Goal: Find specific page/section: Find specific page/section

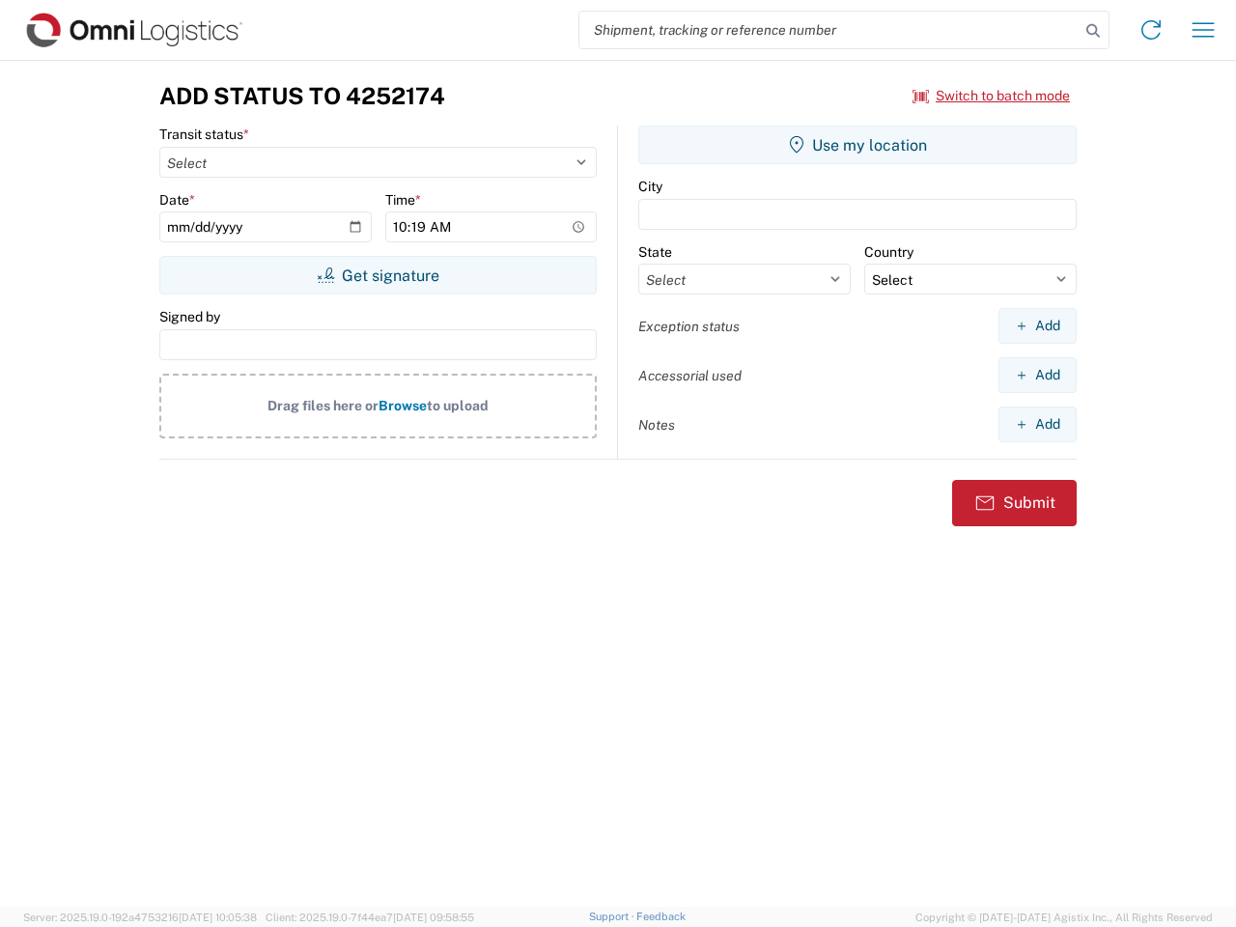
click at [830, 30] on input "search" at bounding box center [829, 30] width 500 height 37
click at [1093, 31] on icon at bounding box center [1093, 30] width 27 height 27
click at [1151, 30] on icon at bounding box center [1151, 29] width 31 height 31
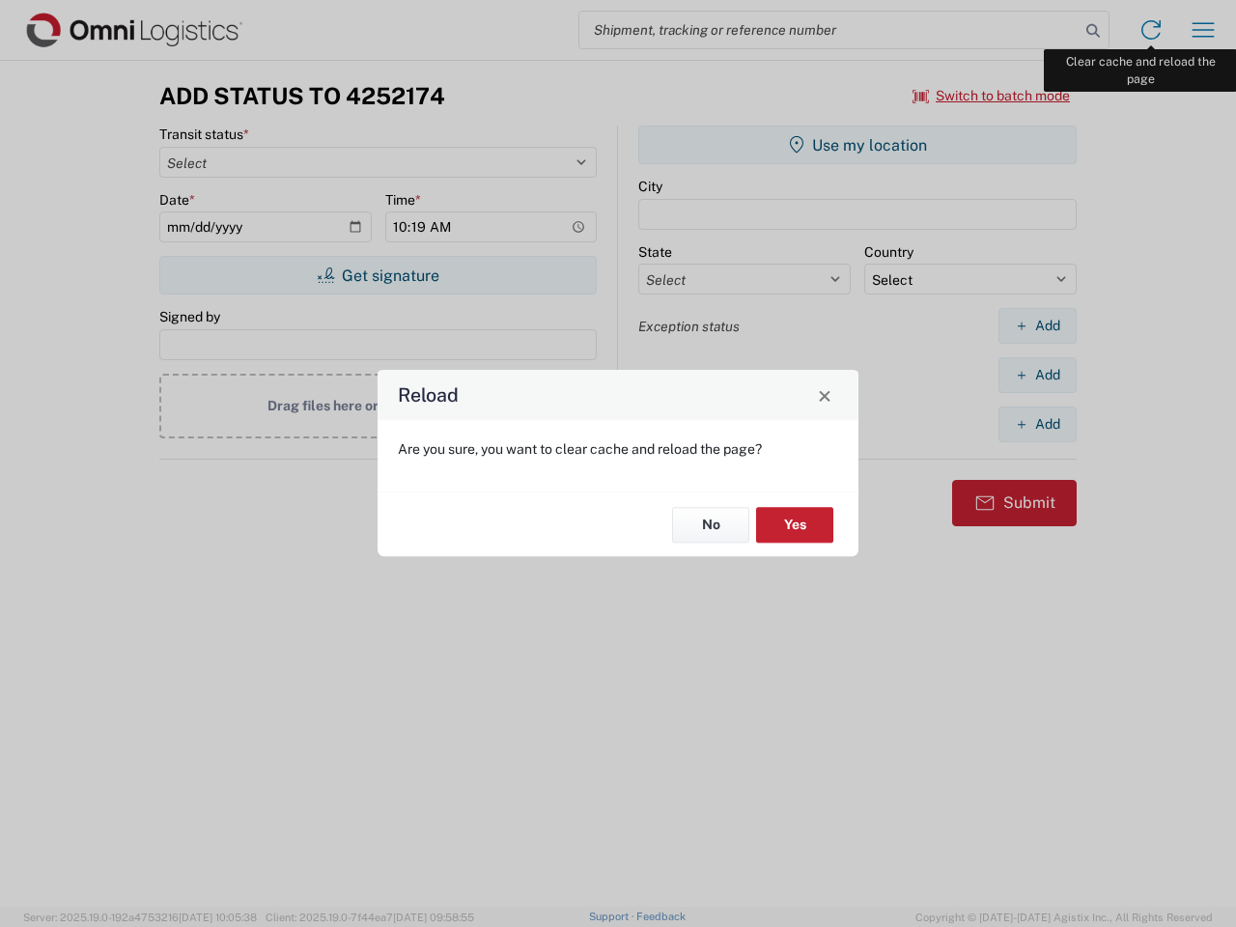
click at [1203, 30] on div "Reload Are you sure, you want to clear cache and reload the page? No Yes" at bounding box center [618, 463] width 1236 height 927
click at [992, 96] on div "Reload Are you sure, you want to clear cache and reload the page? No Yes" at bounding box center [618, 463] width 1236 height 927
click at [378, 275] on div "Reload Are you sure, you want to clear cache and reload the page? No Yes" at bounding box center [618, 463] width 1236 height 927
click at [858, 145] on div "Reload Are you sure, you want to clear cache and reload the page? No Yes" at bounding box center [618, 463] width 1236 height 927
click at [1037, 325] on div "Reload Are you sure, you want to clear cache and reload the page? No Yes" at bounding box center [618, 463] width 1236 height 927
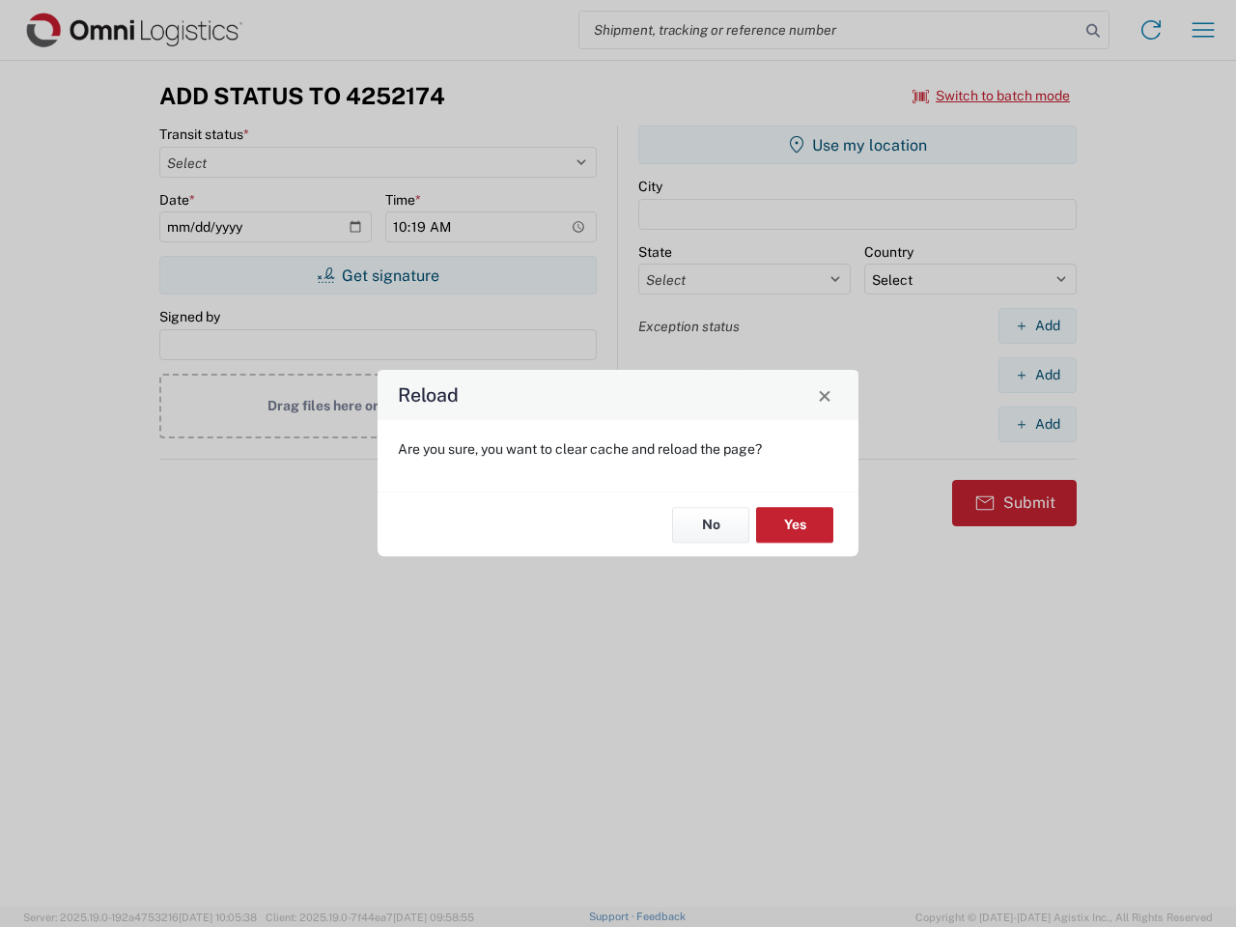
click at [1037, 375] on div "Reload Are you sure, you want to clear cache and reload the page? No Yes" at bounding box center [618, 463] width 1236 height 927
click at [1037, 424] on div "Reload Are you sure, you want to clear cache and reload the page? No Yes" at bounding box center [618, 463] width 1236 height 927
